Goal: Transaction & Acquisition: Purchase product/service

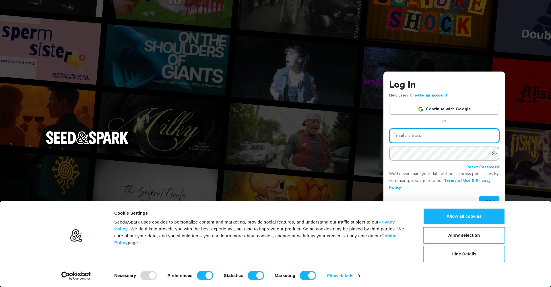
click at [443, 137] on input "Email address" at bounding box center [444, 135] width 110 height 15
type input "[EMAIL_ADDRESS][DOMAIN_NAME]"
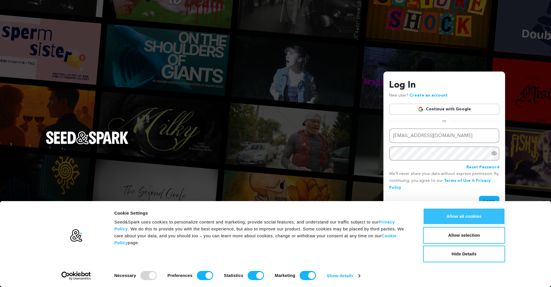
click at [452, 211] on button "Allow all cookies" at bounding box center [464, 216] width 82 height 17
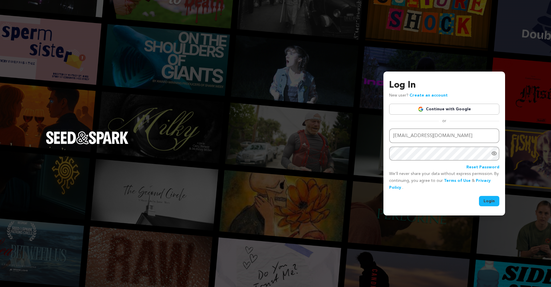
click at [487, 200] on button "Login" at bounding box center [489, 201] width 20 height 10
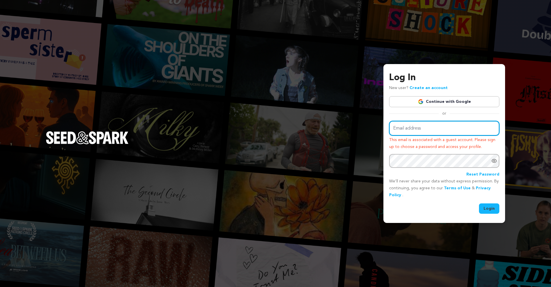
click at [419, 134] on input "Email address" at bounding box center [444, 128] width 110 height 15
type input "marcmuszynski@gmail.com"
click at [488, 205] on button "Login" at bounding box center [489, 208] width 20 height 10
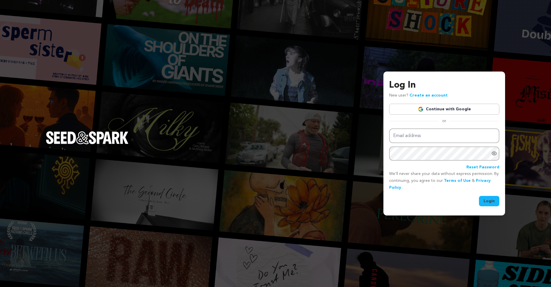
click at [443, 108] on link "Continue with Google" at bounding box center [444, 109] width 110 height 11
click at [398, 94] on p "New user? Create an account" at bounding box center [418, 95] width 59 height 7
click at [421, 95] on link "Create an account" at bounding box center [429, 95] width 38 height 4
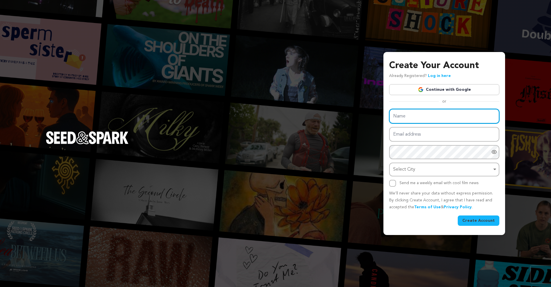
click at [427, 121] on input "Name" at bounding box center [444, 116] width 110 height 15
type input "[PERSON_NAME]"
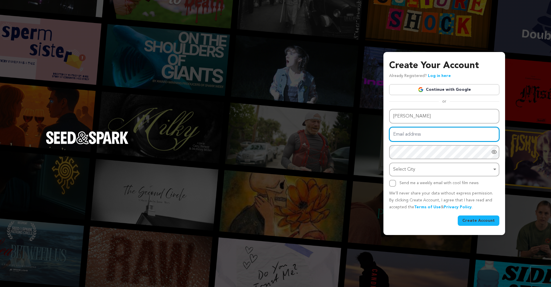
click at [432, 135] on input "Email address" at bounding box center [444, 134] width 110 height 15
type input "[EMAIL_ADDRESS][DOMAIN_NAME]"
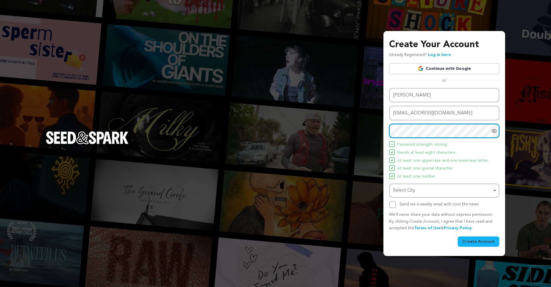
click at [426, 190] on div "Select City Remove item" at bounding box center [442, 190] width 99 height 8
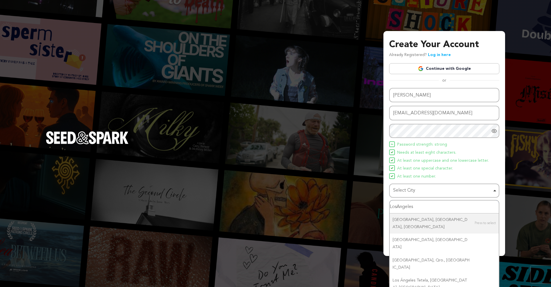
type input "Los Angeles"
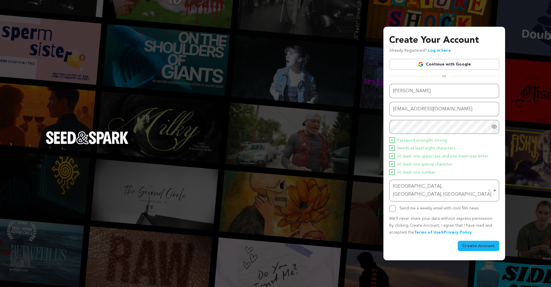
click at [471, 241] on button "Create Account" at bounding box center [479, 246] width 42 height 10
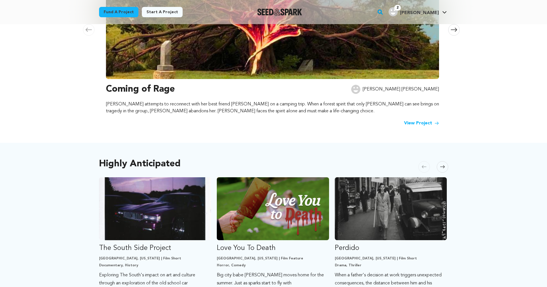
scroll to position [181, 0]
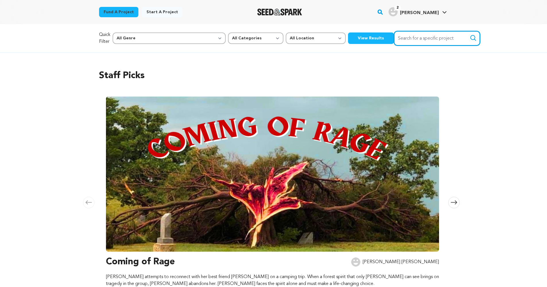
click at [399, 40] on input "Search for a specific project" at bounding box center [437, 38] width 86 height 15
type input "Double Take Liz Thompson"
click at [470, 34] on button "Search" at bounding box center [473, 37] width 7 height 7
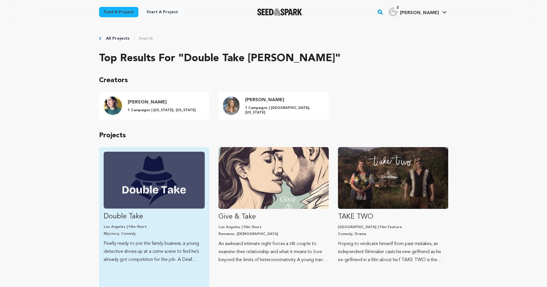
click at [120, 216] on p "Double Take" at bounding box center [154, 216] width 101 height 9
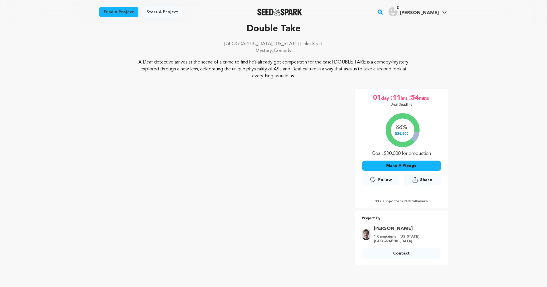
scroll to position [29, 0]
click at [412, 166] on button "Make A Pledge" at bounding box center [402, 165] width 80 height 10
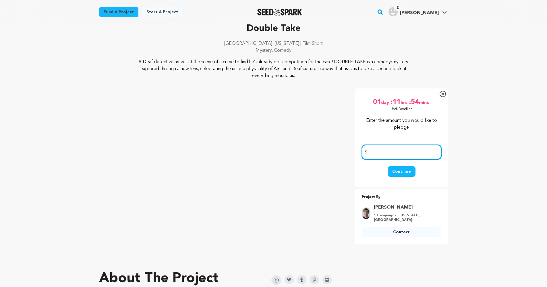
click at [395, 154] on input "number" at bounding box center [402, 152] width 80 height 15
type input "25"
click at [397, 171] on button "Continue" at bounding box center [402, 171] width 28 height 10
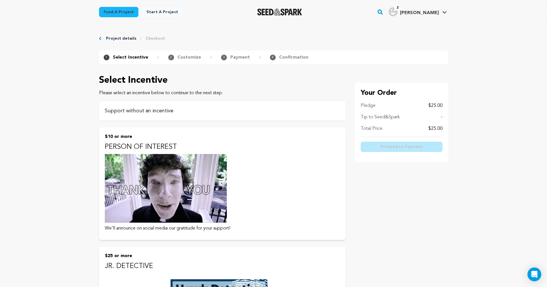
click at [160, 109] on p "Support without an incentive" at bounding box center [222, 111] width 235 height 8
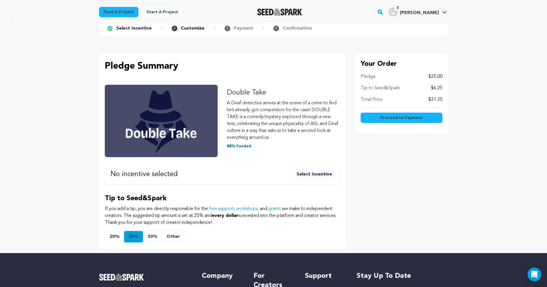
scroll to position [27, 0]
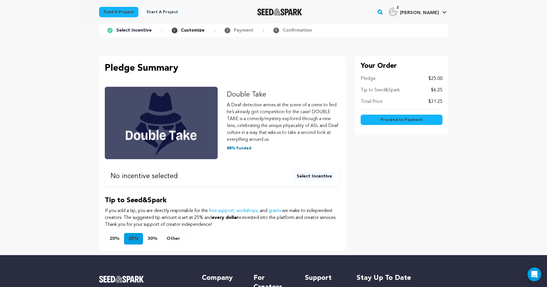
click at [168, 237] on button "Other" at bounding box center [173, 238] width 23 height 11
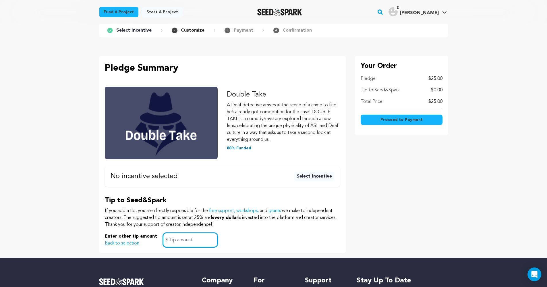
click at [177, 238] on input "text" at bounding box center [190, 240] width 55 height 15
type input "2"
click at [315, 237] on div "Enter other tip amount Back to selection 2 $" at bounding box center [222, 240] width 235 height 15
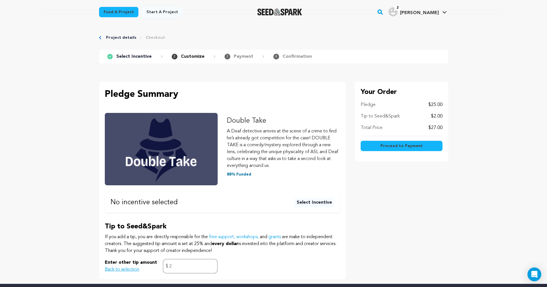
scroll to position [0, 0]
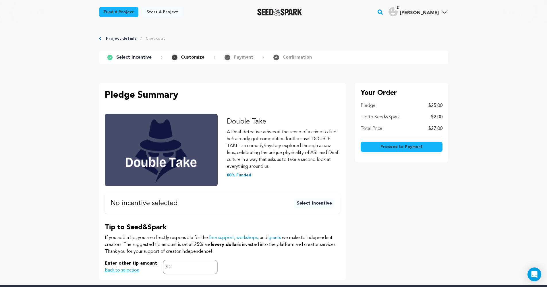
click at [401, 143] on button "Proceed to Payment" at bounding box center [402, 147] width 82 height 10
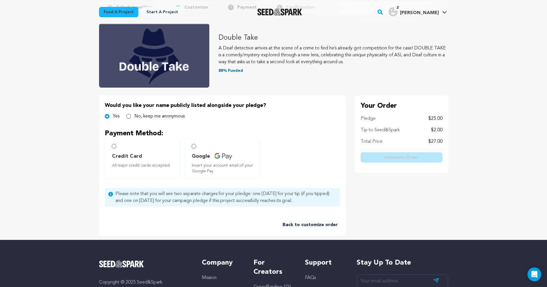
scroll to position [54, 0]
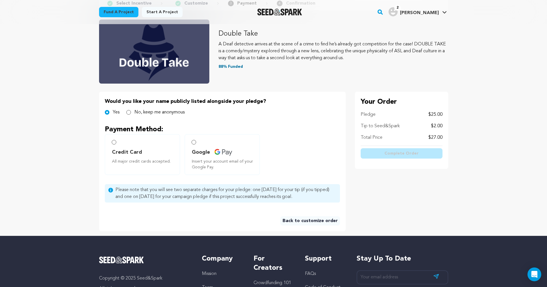
click at [117, 146] on label "Credit Card All major credit cards accepted." at bounding box center [142, 154] width 75 height 41
radio input "true"
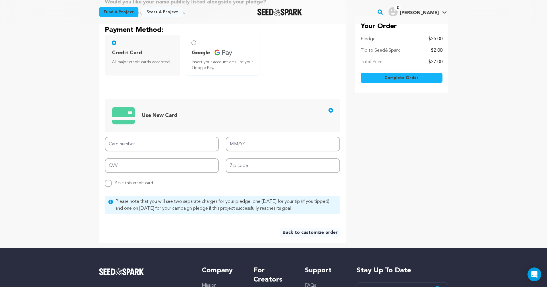
scroll to position [163, 0]
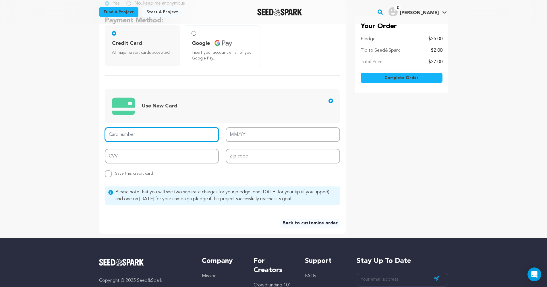
click at [140, 138] on input "Card number" at bounding box center [162, 134] width 114 height 15
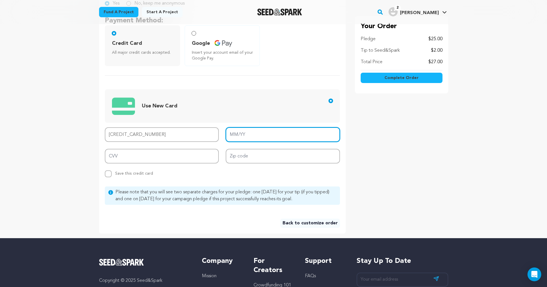
type input "[CREDIT_CARD_NUMBER]"
type input "02/27"
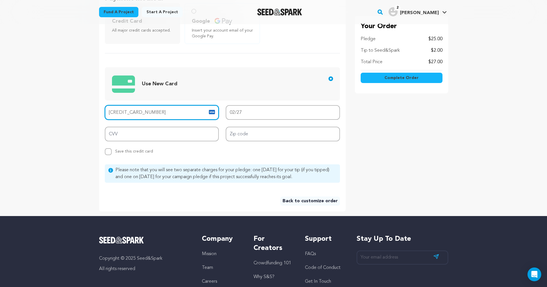
scroll to position [185, 0]
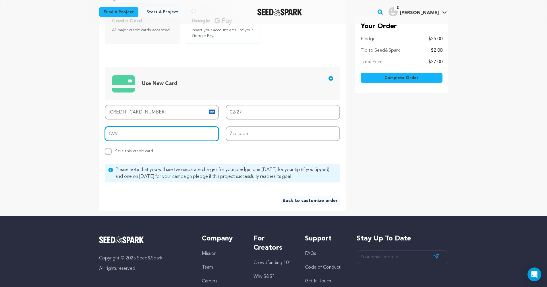
click at [130, 139] on input "CVV" at bounding box center [162, 133] width 114 height 15
type input "888"
click at [86, 133] on main "Fund a project Start a project Search" at bounding box center [273, 89] width 547 height 548
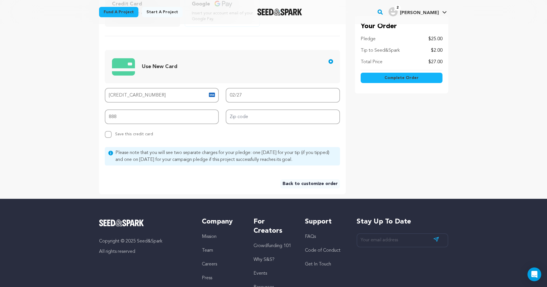
scroll to position [200, 0]
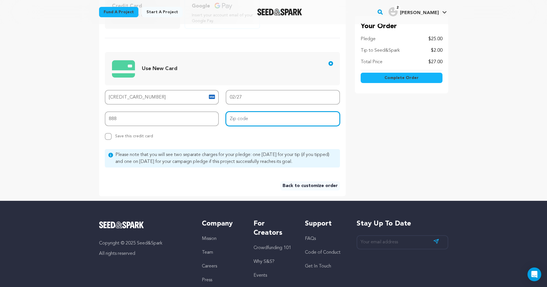
click at [256, 119] on input "Zip code" at bounding box center [283, 118] width 114 height 15
type input "91401"
click at [239, 142] on div "Would you like your name publicly listed alongside your pledge? Yes No, keep me…" at bounding box center [222, 70] width 247 height 250
click at [407, 78] on span "Complete Order" at bounding box center [402, 78] width 34 height 6
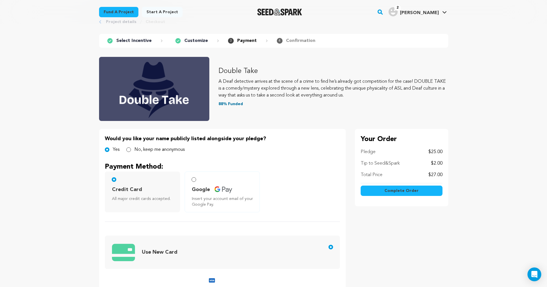
scroll to position [0, 0]
